Goal: Task Accomplishment & Management: Use online tool/utility

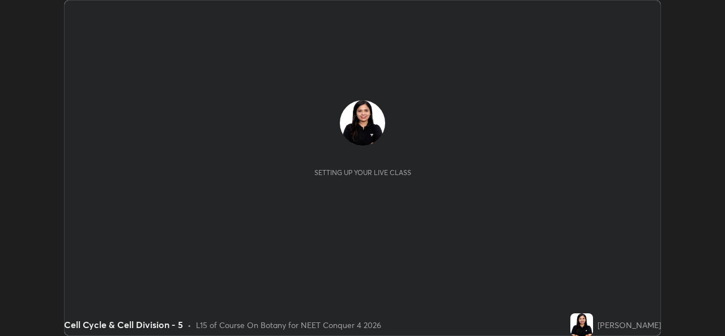
scroll to position [336, 724]
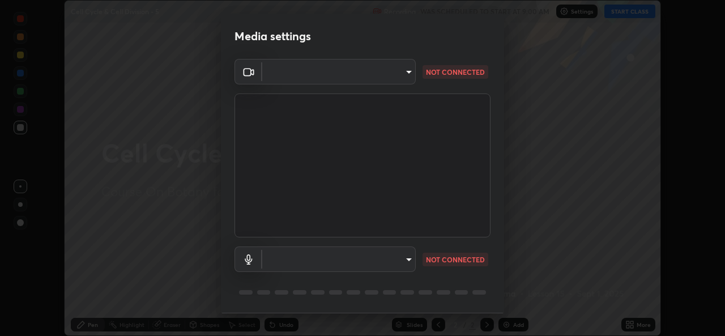
type input "b4951f90531da0d842cdcd629816b7b2be3c5c01230d926a2f210d32d9644bff"
type input "99848f2a9d109760ec62b66e2f255c73a791916cfc686045695a6d5e2156f403"
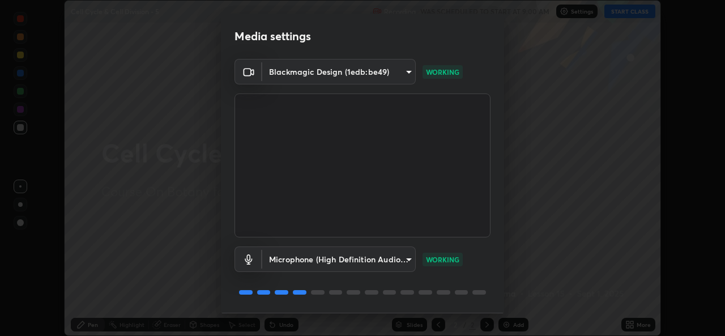
scroll to position [36, 0]
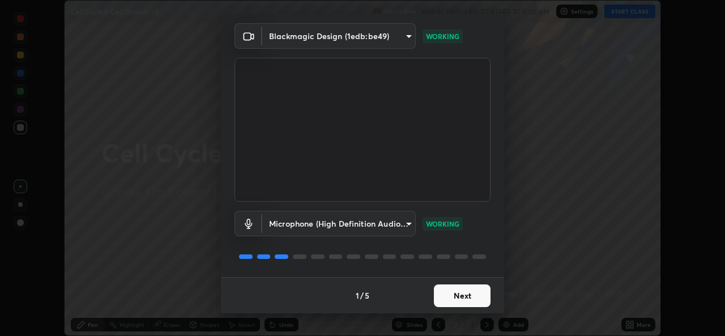
click at [464, 295] on button "Next" at bounding box center [462, 295] width 57 height 23
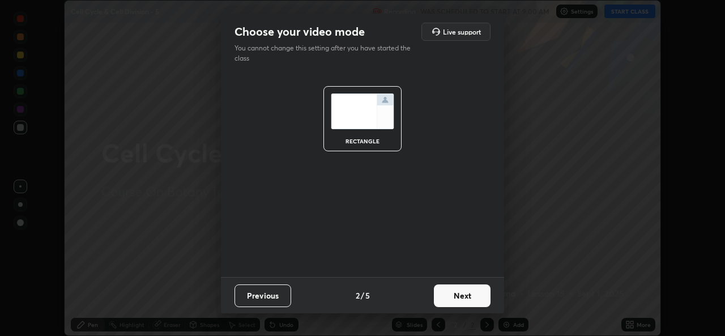
scroll to position [0, 0]
click at [463, 297] on button "Next" at bounding box center [462, 295] width 57 height 23
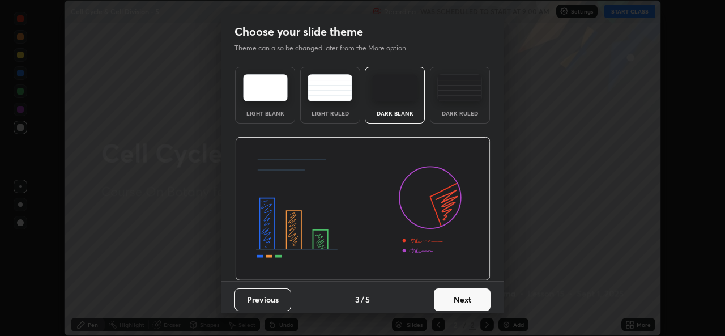
click at [463, 297] on button "Next" at bounding box center [462, 299] width 57 height 23
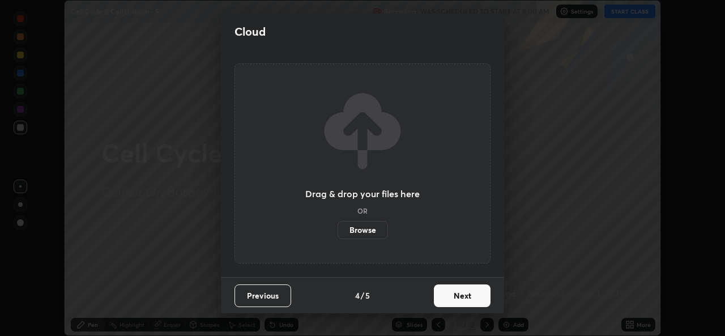
click at [465, 301] on button "Next" at bounding box center [462, 295] width 57 height 23
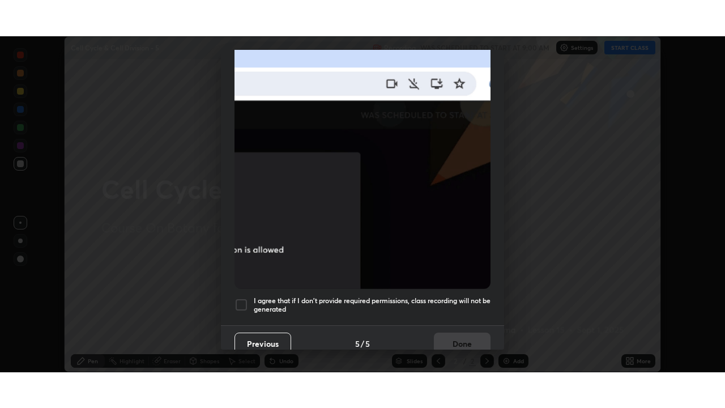
scroll to position [267, 0]
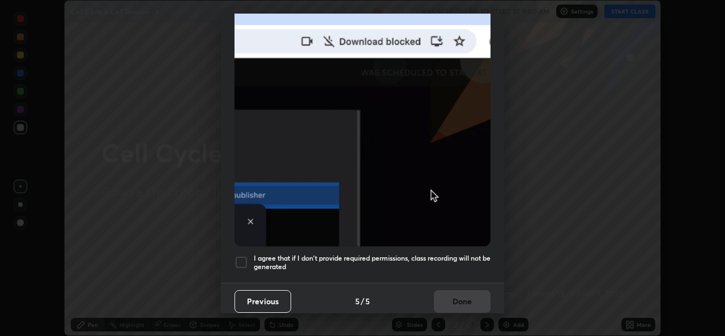
click at [242, 255] on div at bounding box center [241, 262] width 14 height 14
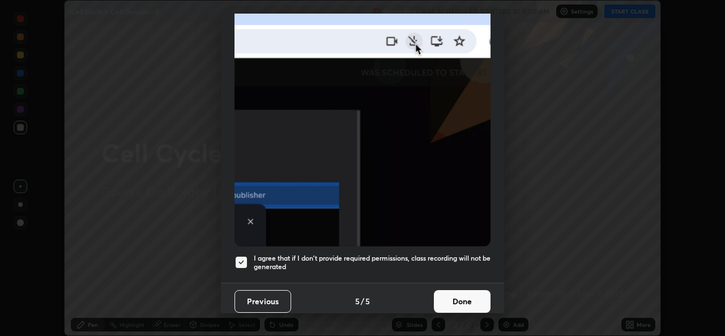
click at [447, 293] on button "Done" at bounding box center [462, 301] width 57 height 23
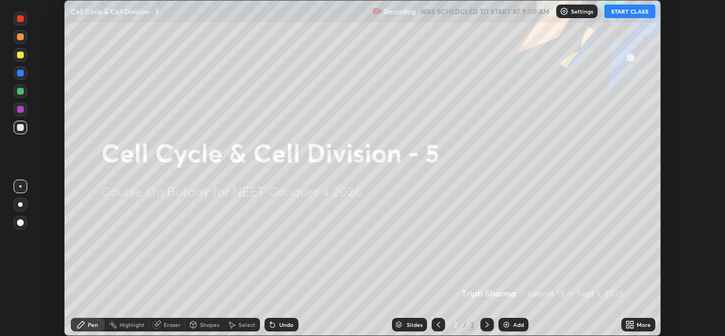
click at [637, 326] on div "More" at bounding box center [644, 325] width 14 height 6
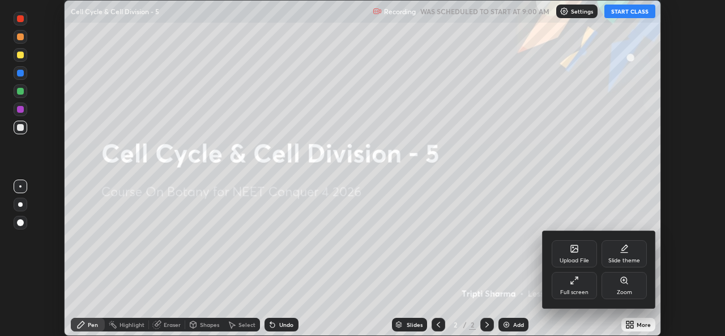
click at [581, 288] on div "Full screen" at bounding box center [574, 285] width 45 height 27
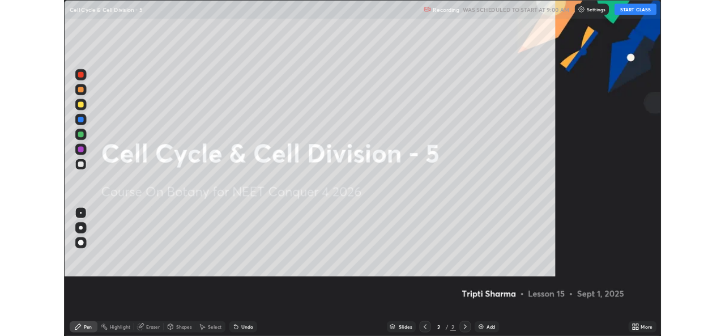
scroll to position [408, 725]
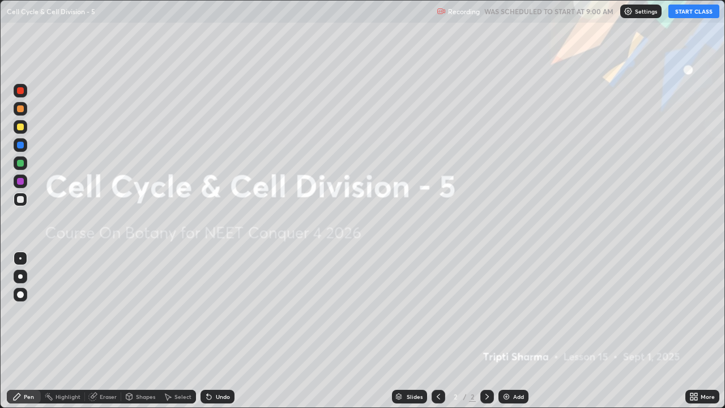
click at [688, 12] on button "START CLASS" at bounding box center [693, 12] width 51 height 14
click at [682, 11] on button "START CLASS" at bounding box center [693, 12] width 51 height 14
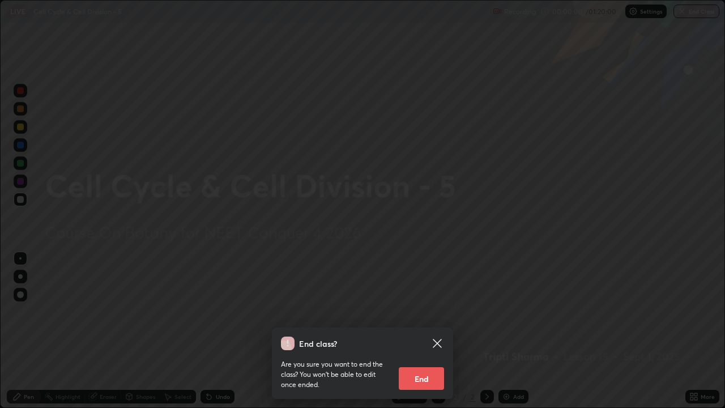
click at [684, 12] on div "End class? Are you sure you want to end the class? You won’t be able to edit on…" at bounding box center [362, 204] width 725 height 408
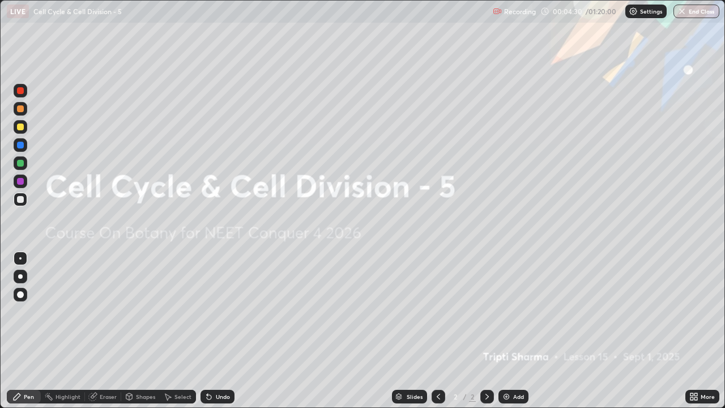
click at [692, 335] on icon at bounding box center [691, 398] width 3 height 3
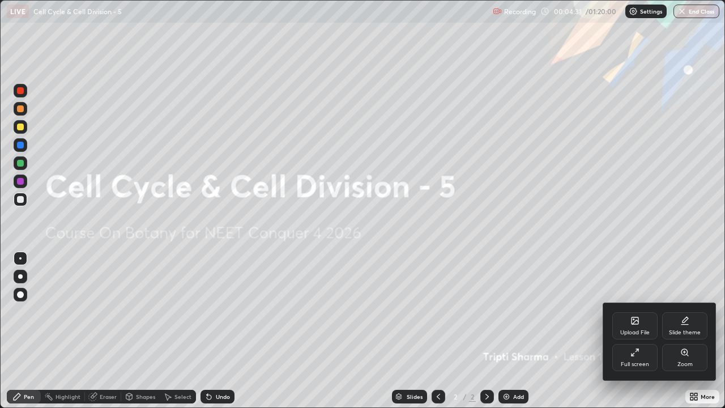
click at [629, 335] on div "Full screen" at bounding box center [635, 364] width 28 height 6
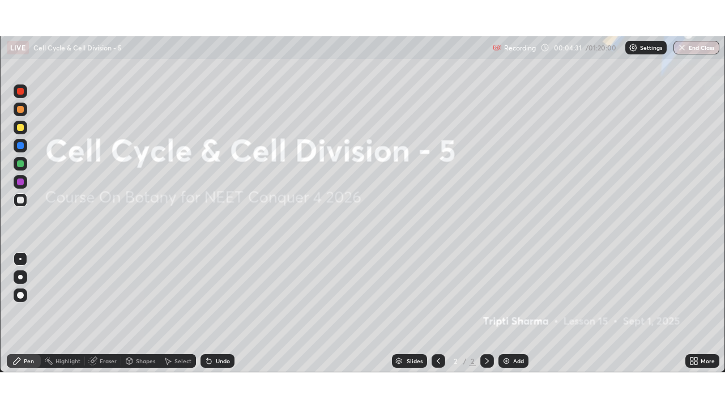
scroll to position [56302, 55913]
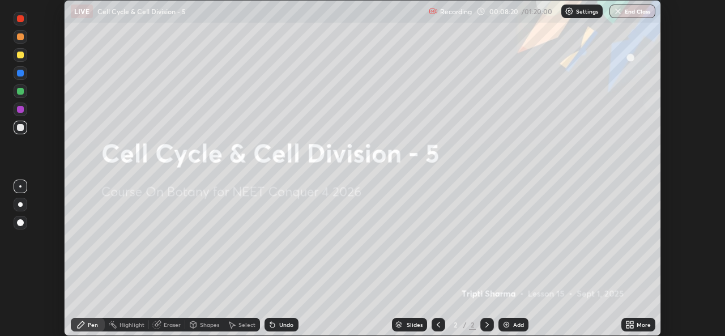
click at [504, 326] on img at bounding box center [506, 324] width 9 height 9
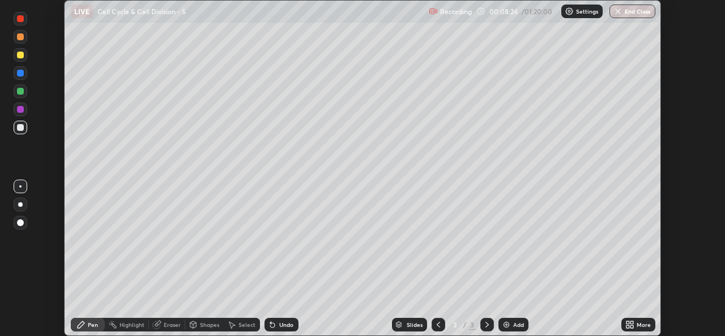
click at [628, 324] on icon at bounding box center [627, 322] width 3 height 3
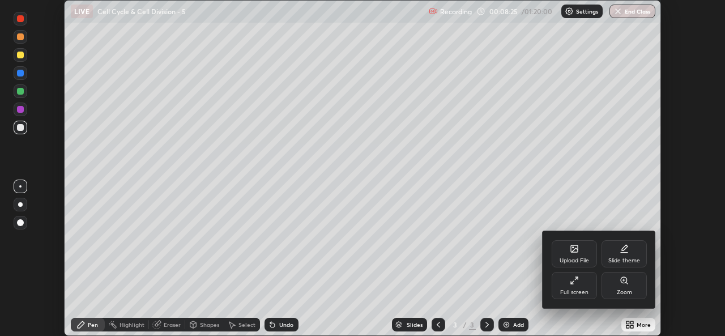
click at [564, 282] on div "Full screen" at bounding box center [574, 285] width 45 height 27
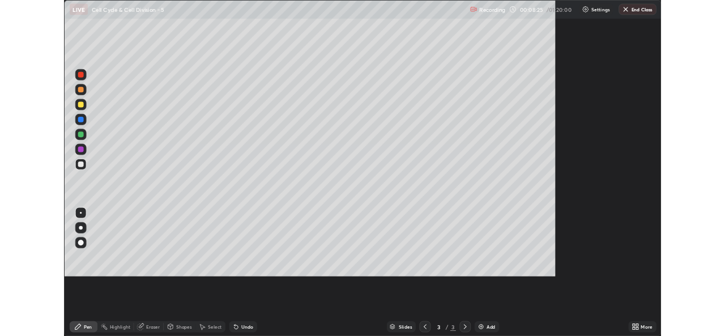
scroll to position [408, 725]
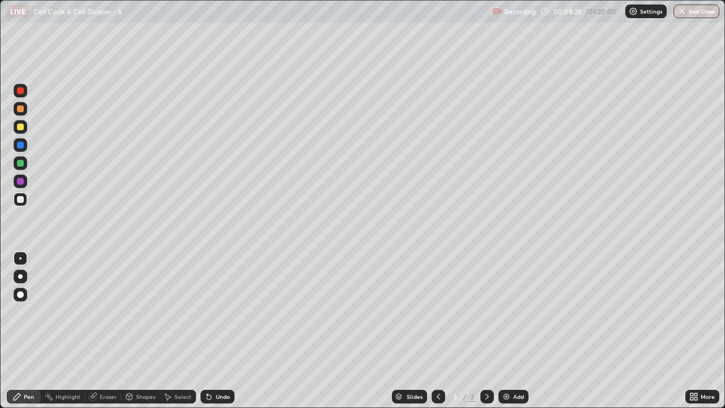
click at [20, 292] on div at bounding box center [20, 294] width 7 height 7
click at [25, 180] on div at bounding box center [21, 181] width 14 height 14
click at [708, 335] on div "More" at bounding box center [708, 397] width 14 height 6
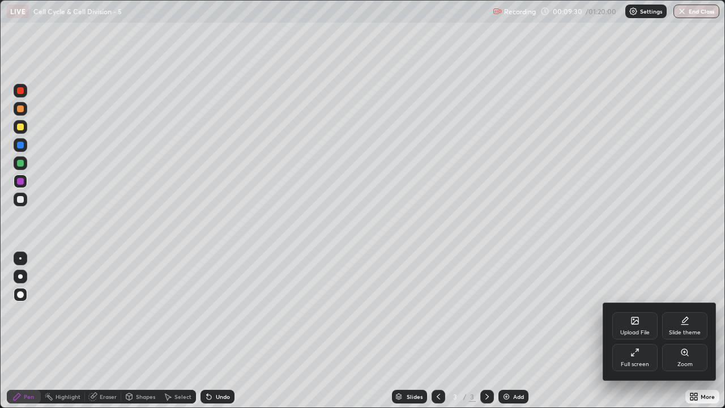
click at [644, 335] on div "Full screen" at bounding box center [635, 364] width 28 height 6
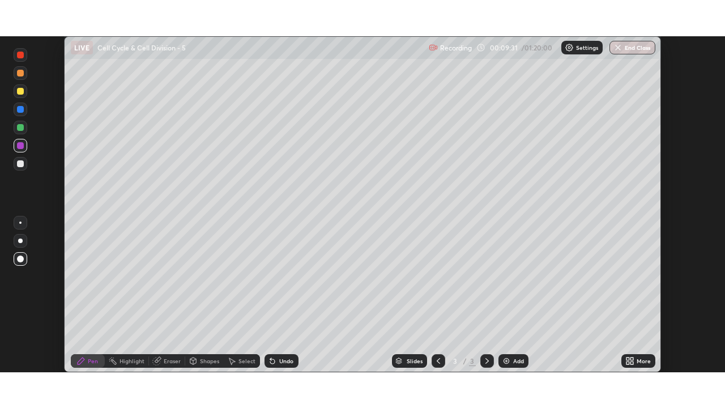
scroll to position [56302, 55913]
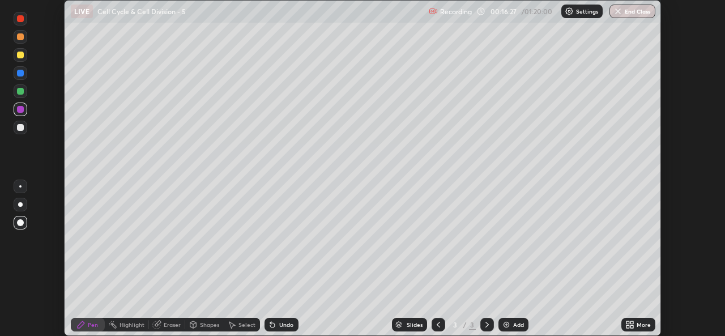
click at [513, 324] on div "Add" at bounding box center [518, 325] width 11 height 6
click at [632, 326] on icon at bounding box center [631, 326] width 3 height 3
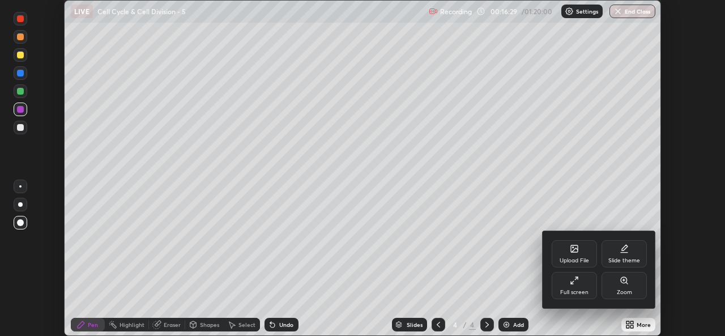
click at [574, 289] on div "Full screen" at bounding box center [574, 292] width 28 height 6
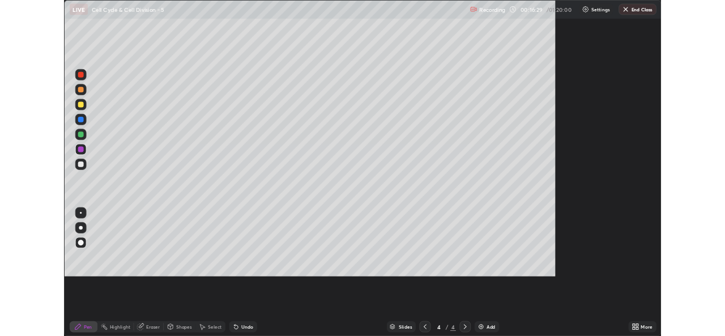
scroll to position [408, 725]
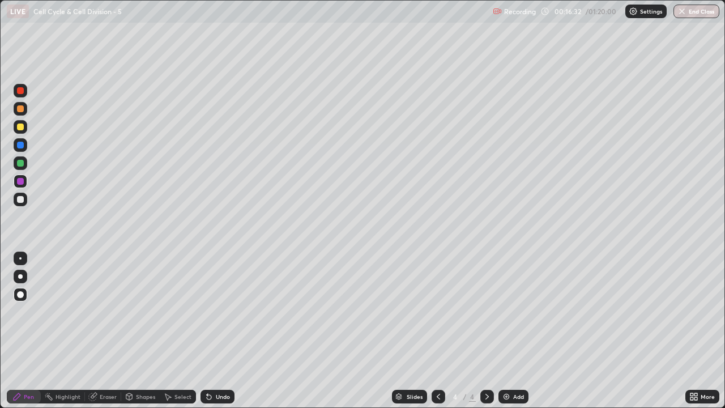
click at [23, 127] on div at bounding box center [20, 126] width 7 height 7
click at [22, 180] on div at bounding box center [20, 181] width 7 height 7
click at [23, 200] on div at bounding box center [20, 199] width 7 height 7
click at [20, 125] on div at bounding box center [20, 126] width 7 height 7
click at [21, 163] on div at bounding box center [20, 163] width 7 height 7
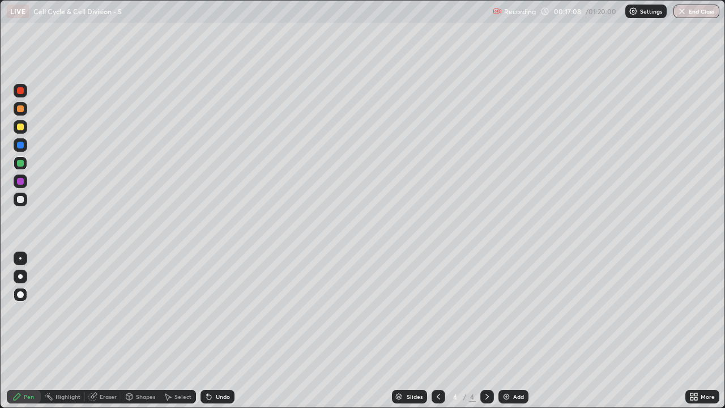
click at [20, 185] on div at bounding box center [21, 181] width 14 height 14
click at [25, 167] on div at bounding box center [21, 163] width 14 height 14
click at [100, 335] on div "Eraser" at bounding box center [108, 397] width 17 height 6
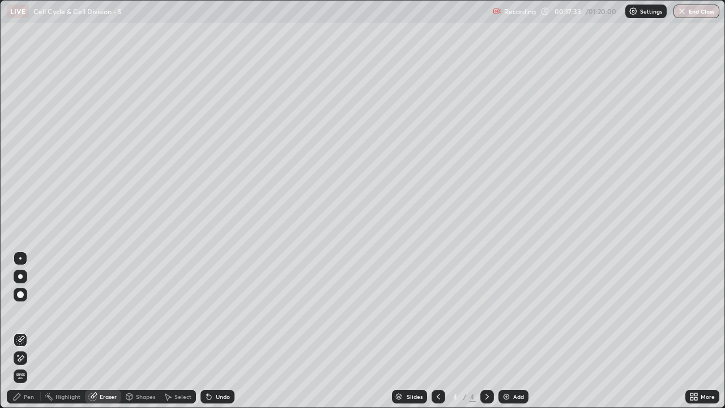
click at [30, 335] on div "Pen" at bounding box center [24, 397] width 34 height 14
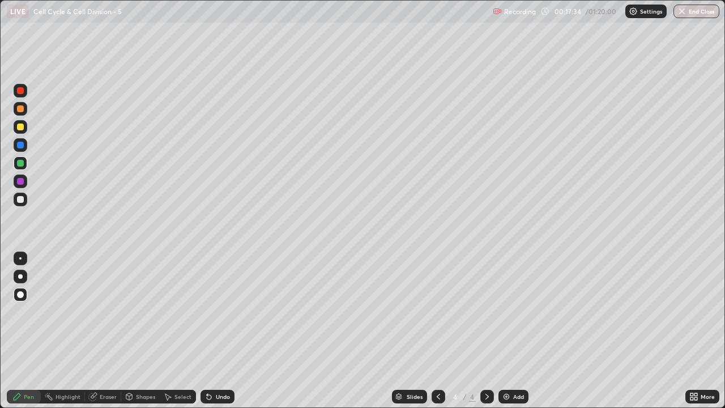
click at [20, 123] on div at bounding box center [20, 126] width 7 height 7
click at [695, 335] on icon at bounding box center [695, 398] width 3 height 3
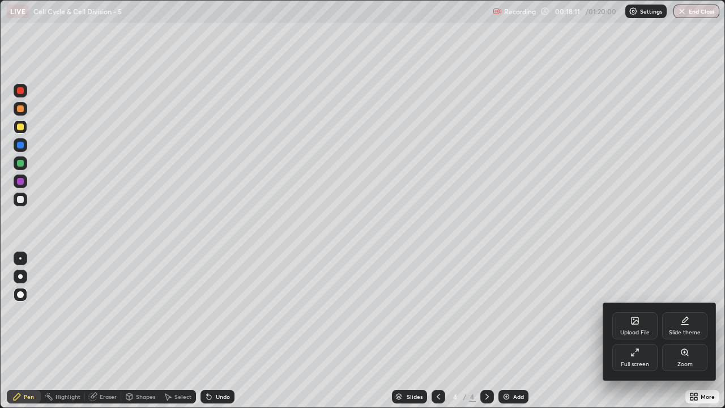
click at [639, 335] on icon at bounding box center [634, 352] width 9 height 9
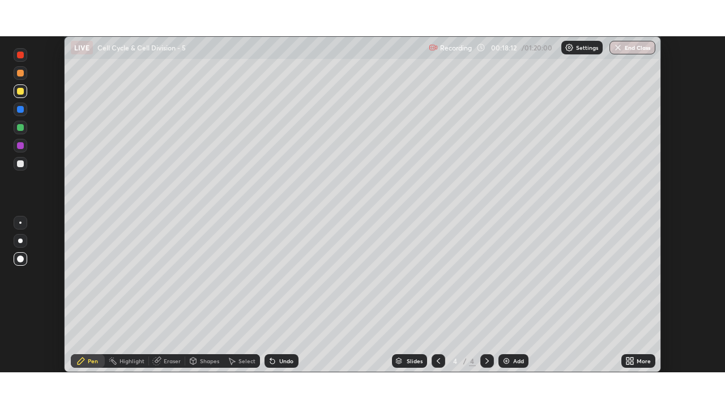
scroll to position [56302, 55913]
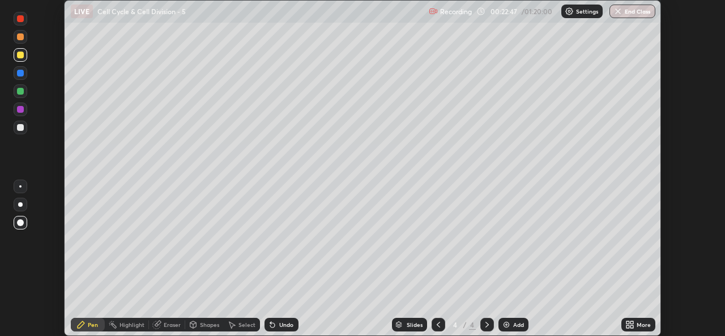
click at [633, 325] on icon at bounding box center [631, 326] width 3 height 3
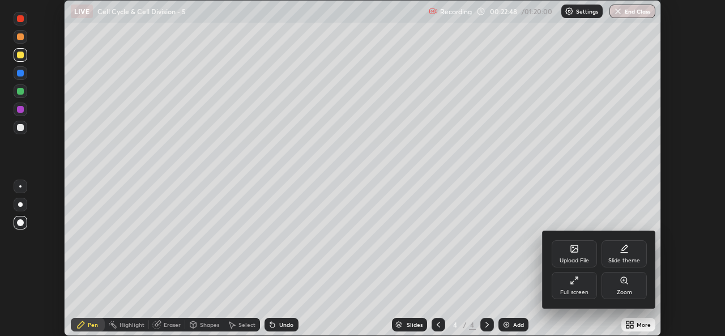
click at [580, 285] on div "Full screen" at bounding box center [574, 285] width 45 height 27
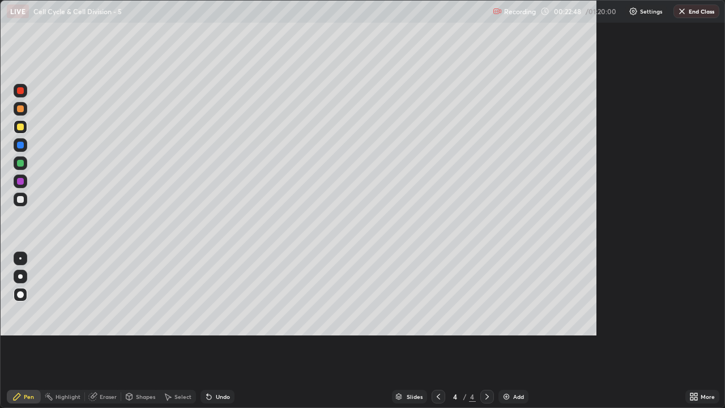
scroll to position [408, 725]
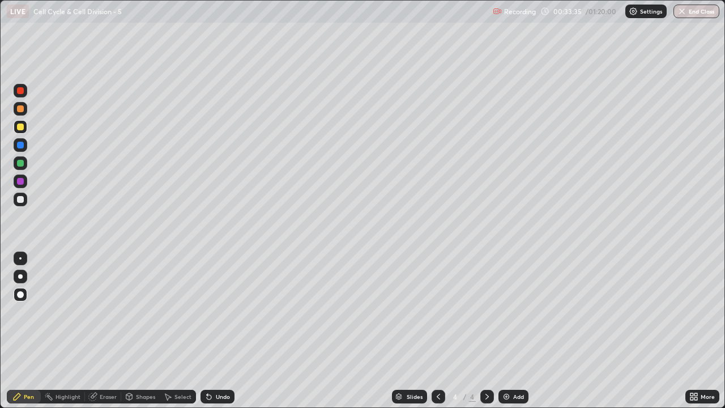
click at [96, 335] on icon at bounding box center [92, 396] width 9 height 9
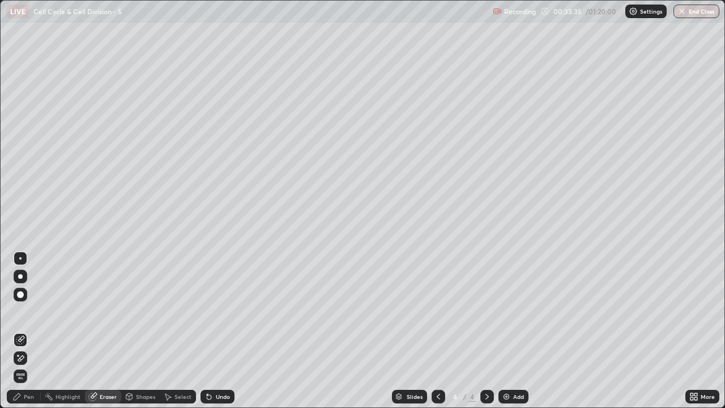
click at [24, 335] on span "Erase all" at bounding box center [20, 376] width 12 height 7
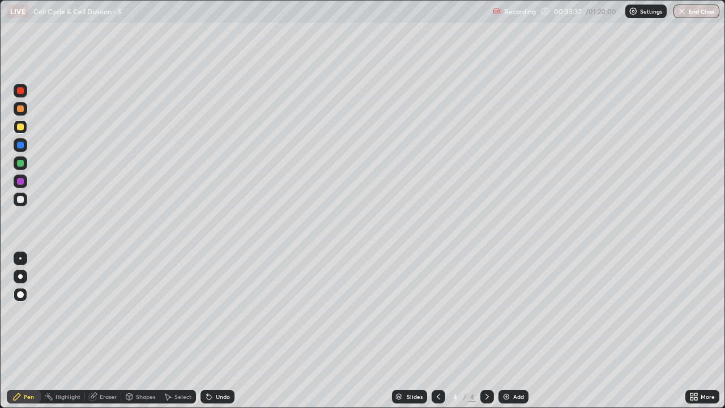
click at [21, 164] on div at bounding box center [20, 163] width 7 height 7
click at [20, 110] on div at bounding box center [20, 108] width 7 height 7
click at [209, 335] on icon at bounding box center [209, 397] width 5 height 5
click at [207, 335] on icon at bounding box center [209, 397] width 5 height 5
click at [506, 335] on img at bounding box center [506, 396] width 9 height 9
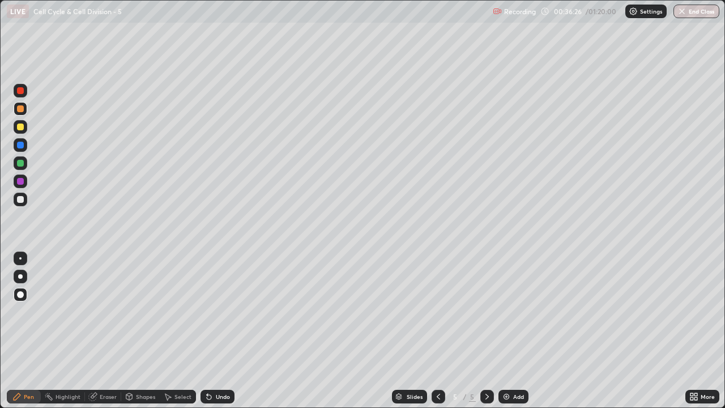
click at [20, 200] on div at bounding box center [20, 199] width 7 height 7
click at [21, 163] on div at bounding box center [20, 163] width 7 height 7
click at [223, 335] on div "Undo" at bounding box center [217, 397] width 34 height 14
click at [101, 335] on div "Eraser" at bounding box center [108, 397] width 17 height 6
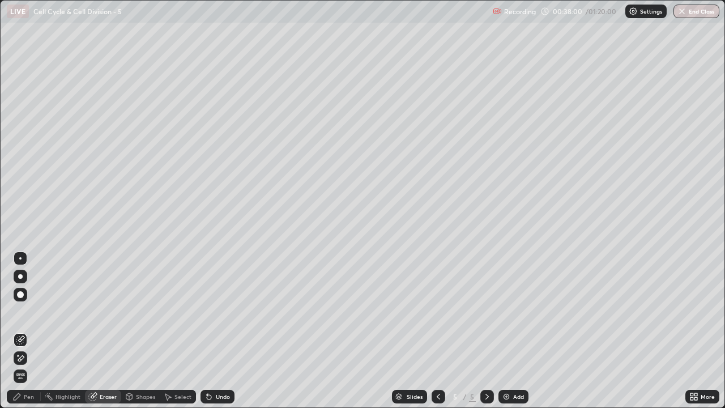
click at [37, 335] on div "Pen" at bounding box center [24, 397] width 34 height 14
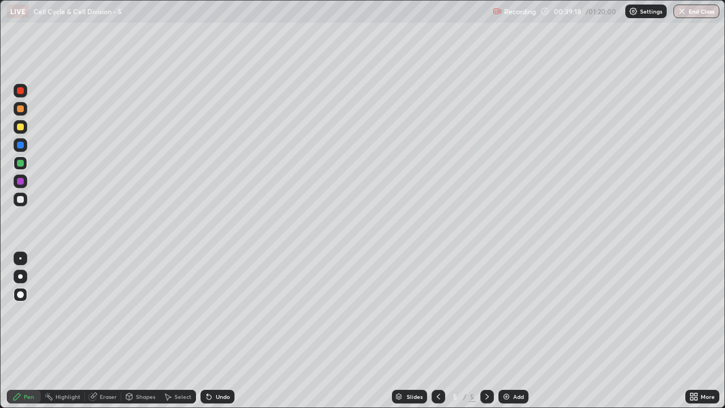
click at [507, 335] on img at bounding box center [506, 396] width 9 height 9
click at [21, 125] on div at bounding box center [20, 126] width 7 height 7
click at [216, 335] on div "Undo" at bounding box center [223, 397] width 14 height 6
click at [216, 335] on div "Undo" at bounding box center [217, 397] width 34 height 14
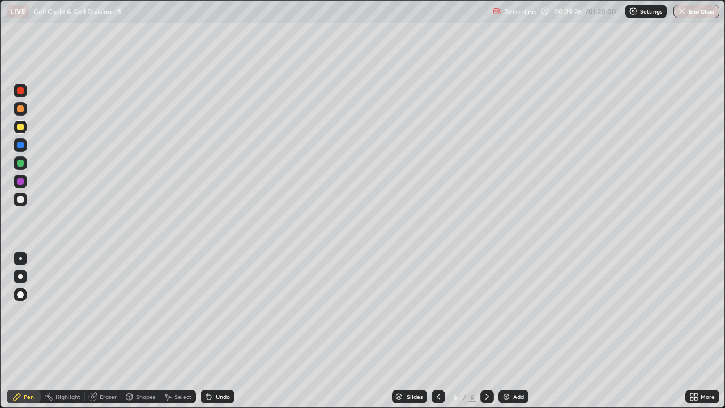
click at [216, 335] on div "Undo" at bounding box center [217, 397] width 34 height 14
click at [20, 106] on div at bounding box center [20, 108] width 7 height 7
click at [22, 165] on div at bounding box center [20, 163] width 7 height 7
click at [26, 202] on div at bounding box center [21, 200] width 14 height 14
click at [505, 335] on img at bounding box center [506, 396] width 9 height 9
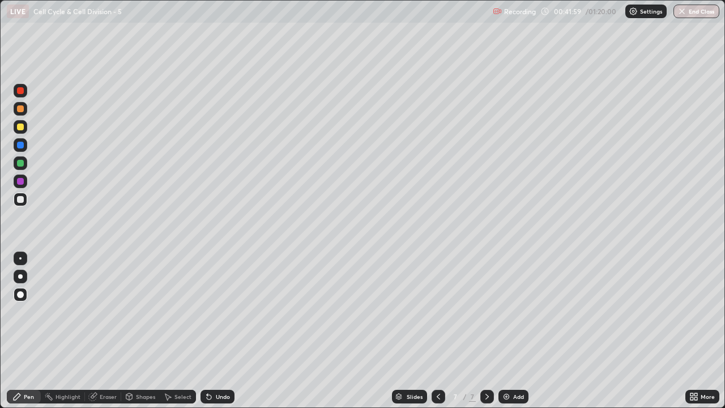
click at [221, 335] on div "Undo" at bounding box center [223, 397] width 14 height 6
click at [19, 163] on div at bounding box center [20, 163] width 7 height 7
click at [21, 128] on div at bounding box center [20, 126] width 7 height 7
click at [506, 335] on img at bounding box center [506, 396] width 9 height 9
click at [21, 109] on div at bounding box center [20, 108] width 7 height 7
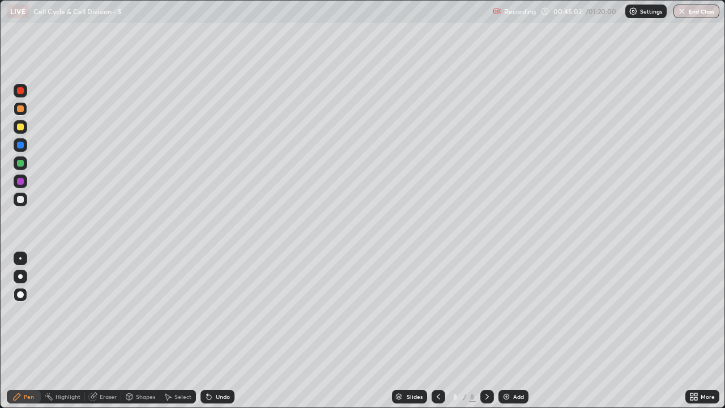
click at [21, 125] on div at bounding box center [20, 126] width 7 height 7
click at [21, 199] on div at bounding box center [20, 199] width 7 height 7
click at [24, 167] on div at bounding box center [21, 163] width 14 height 14
click at [505, 335] on img at bounding box center [506, 396] width 9 height 9
click at [21, 129] on div at bounding box center [20, 126] width 7 height 7
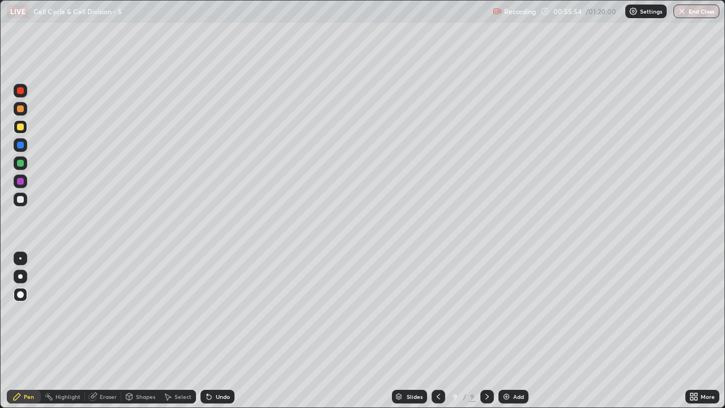
click at [23, 202] on div at bounding box center [21, 200] width 14 height 14
click at [22, 164] on div at bounding box center [20, 163] width 7 height 7
click at [20, 130] on div at bounding box center [20, 126] width 7 height 7
click at [19, 164] on div at bounding box center [20, 163] width 7 height 7
click at [20, 200] on div at bounding box center [20, 199] width 7 height 7
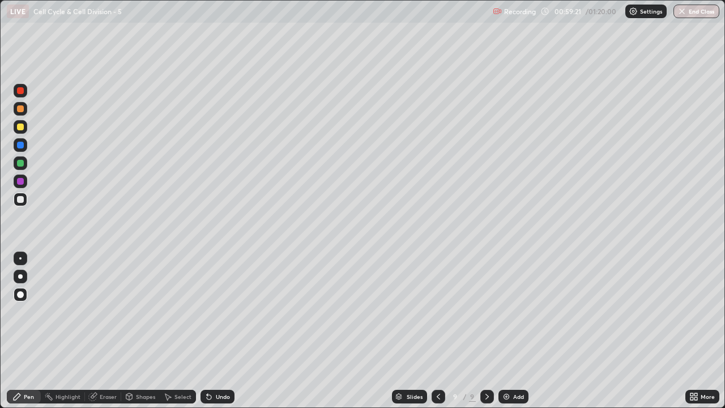
click at [508, 335] on img at bounding box center [506, 396] width 9 height 9
click at [19, 110] on div at bounding box center [20, 108] width 7 height 7
click at [22, 129] on div at bounding box center [20, 126] width 7 height 7
click at [20, 200] on div at bounding box center [20, 199] width 7 height 7
click at [20, 108] on div at bounding box center [20, 108] width 7 height 7
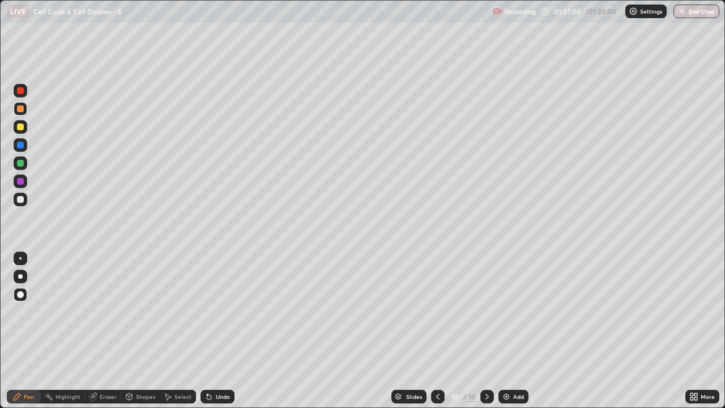
click at [22, 199] on div at bounding box center [20, 199] width 7 height 7
click at [506, 335] on img at bounding box center [506, 396] width 9 height 9
click at [21, 109] on div at bounding box center [20, 108] width 7 height 7
click at [21, 200] on div at bounding box center [20, 199] width 7 height 7
click at [21, 109] on div at bounding box center [20, 108] width 7 height 7
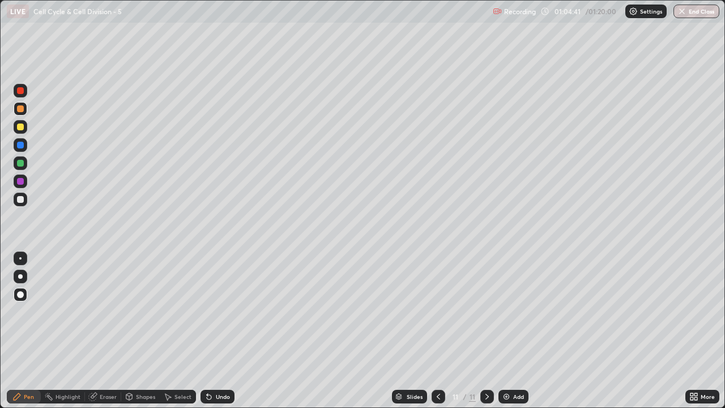
click at [20, 200] on div at bounding box center [20, 199] width 7 height 7
click at [207, 335] on icon at bounding box center [209, 397] width 5 height 5
click at [506, 335] on img at bounding box center [506, 396] width 9 height 9
click at [19, 127] on div at bounding box center [20, 126] width 7 height 7
click at [21, 164] on div at bounding box center [20, 163] width 7 height 7
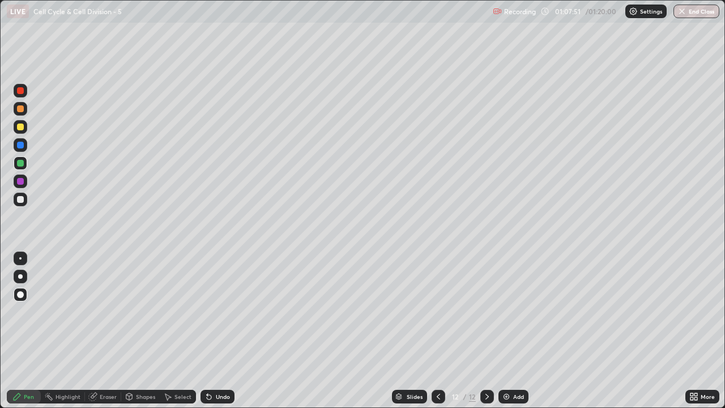
click at [134, 335] on div "Shapes" at bounding box center [140, 397] width 39 height 14
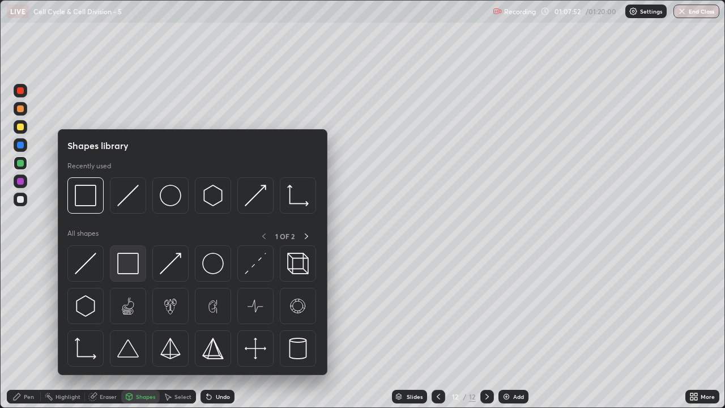
click at [129, 266] on img at bounding box center [128, 264] width 22 height 22
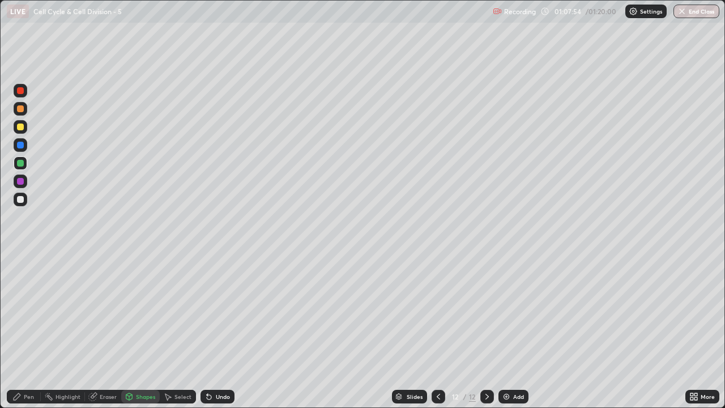
click at [216, 335] on div "Undo" at bounding box center [223, 397] width 14 height 6
click at [20, 199] on div at bounding box center [20, 199] width 7 height 7
click at [24, 335] on div "Pen" at bounding box center [29, 397] width 10 height 6
click at [436, 335] on icon at bounding box center [438, 396] width 9 height 9
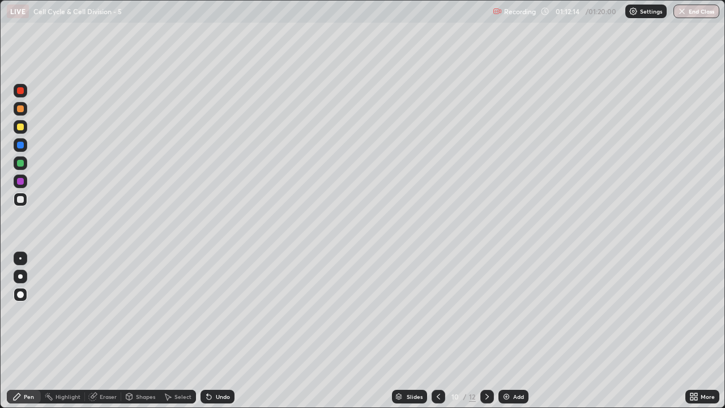
click at [434, 335] on icon at bounding box center [438, 396] width 9 height 9
click at [437, 335] on icon at bounding box center [438, 396] width 9 height 9
click at [438, 335] on icon at bounding box center [438, 396] width 9 height 9
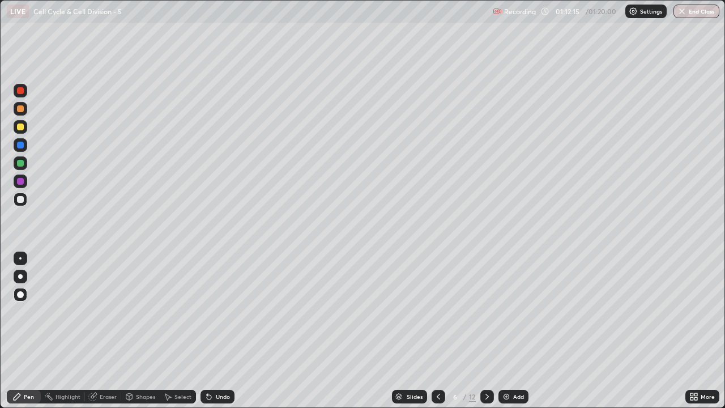
click at [438, 335] on icon at bounding box center [438, 396] width 9 height 9
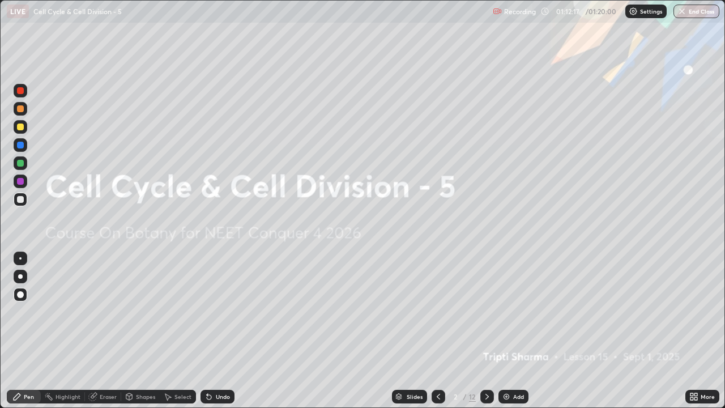
click at [480, 335] on div at bounding box center [487, 397] width 14 height 14
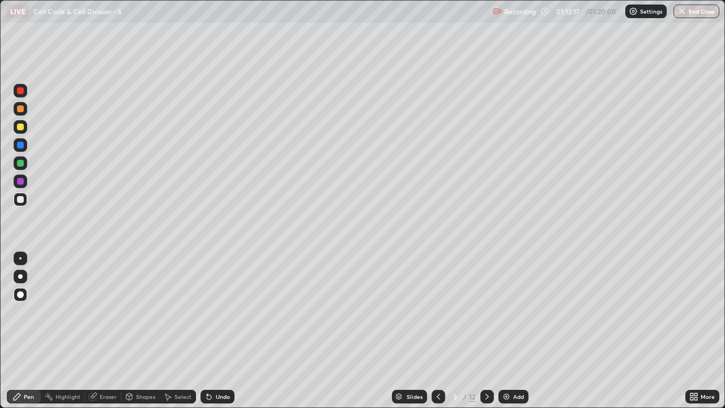
click at [484, 335] on div at bounding box center [487, 397] width 14 height 14
click at [71, 335] on div "Highlight" at bounding box center [63, 397] width 44 height 14
click at [485, 335] on icon at bounding box center [487, 396] width 9 height 9
click at [486, 335] on icon at bounding box center [487, 396] width 9 height 9
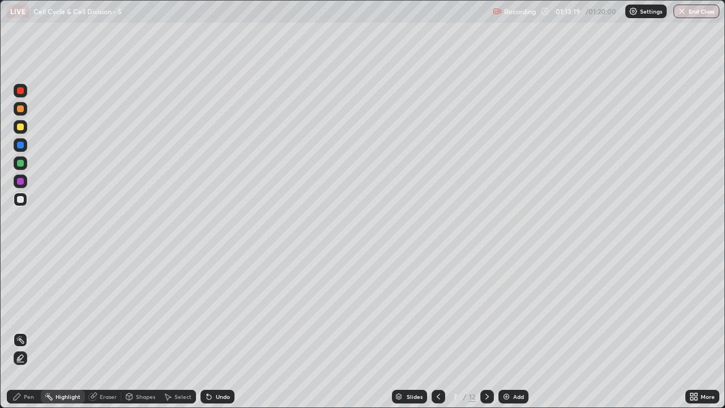
click at [491, 335] on div at bounding box center [487, 397] width 14 height 14
click at [489, 335] on icon at bounding box center [487, 396] width 9 height 9
click at [488, 335] on icon at bounding box center [487, 396] width 9 height 9
click at [486, 335] on icon at bounding box center [486, 397] width 3 height 6
click at [486, 335] on icon at bounding box center [487, 396] width 9 height 9
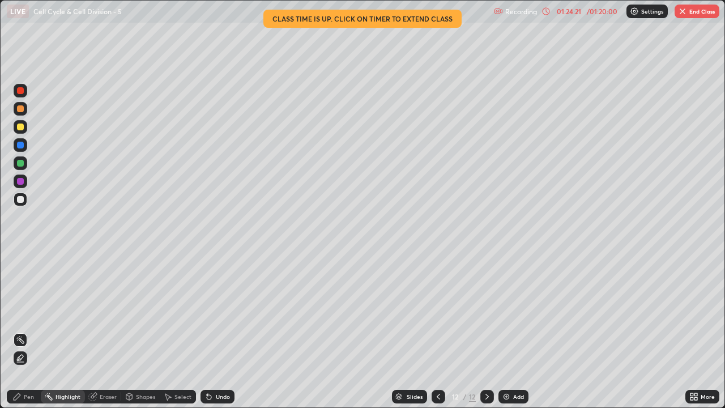
click at [704, 9] on button "End Class" at bounding box center [697, 12] width 45 height 14
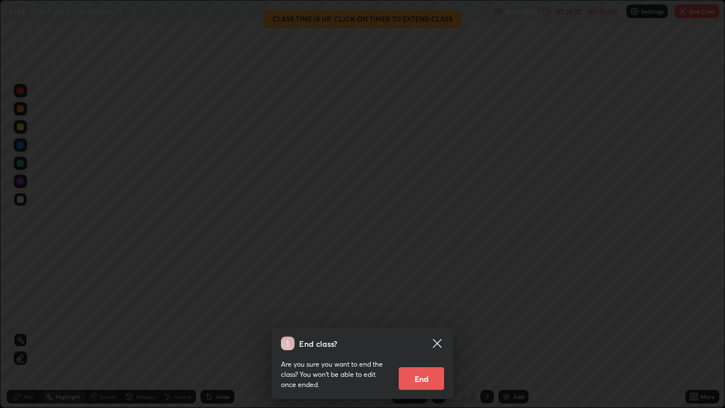
click at [423, 335] on button "End" at bounding box center [421, 378] width 45 height 23
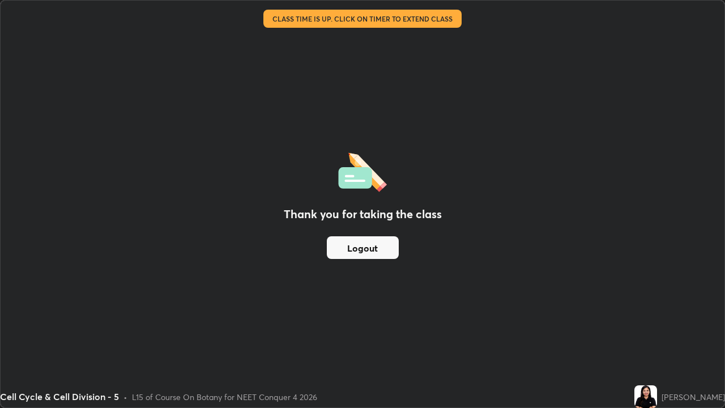
click at [357, 249] on button "Logout" at bounding box center [363, 247] width 72 height 23
